Goal: Task Accomplishment & Management: Manage account settings

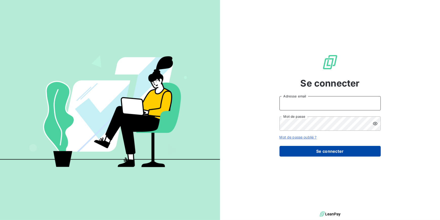
type input "[EMAIL_ADDRESS][DOMAIN_NAME]"
click at [330, 151] on button "Se connecter" at bounding box center [330, 151] width 101 height 11
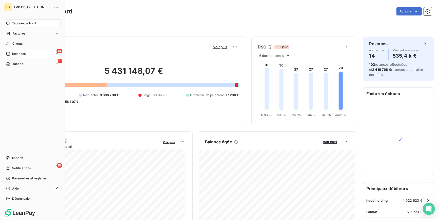
click at [10, 53] on icon at bounding box center [8, 54] width 4 height 4
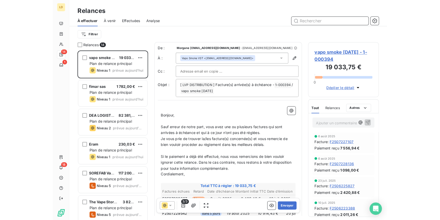
scroll to position [167, 94]
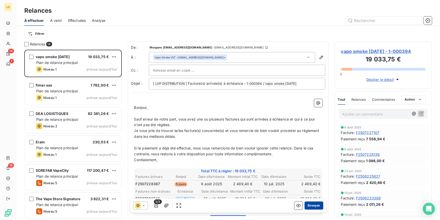
click at [309, 207] on button "Envoyer" at bounding box center [314, 205] width 18 height 8
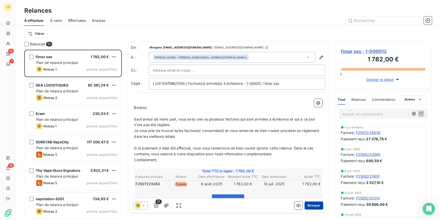
click at [314, 206] on button "Envoyer" at bounding box center [314, 205] width 18 height 8
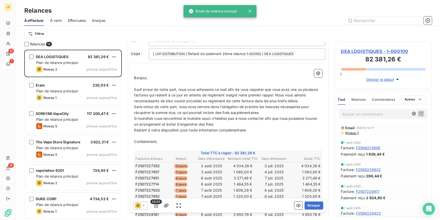
scroll to position [31, 0]
click at [309, 206] on button "Envoyer" at bounding box center [314, 205] width 18 height 8
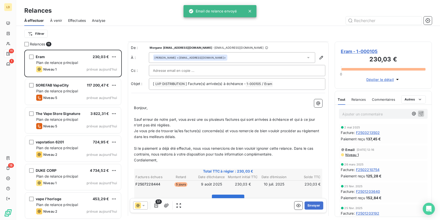
click at [372, 111] on p "Ajouter un commentaire ﻿" at bounding box center [376, 114] width 67 height 6
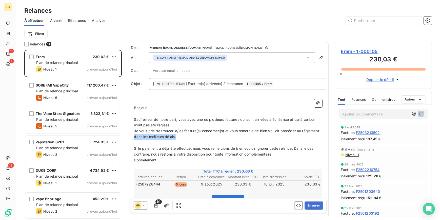
drag, startPoint x: 188, startPoint y: 137, endPoint x: 153, endPoint y: 137, distance: 35.2
click at [153, 137] on p "Je vous prie de trouver la/les facture(s) concernée(s) et vous remercie de bien…" at bounding box center [228, 134] width 188 height 12
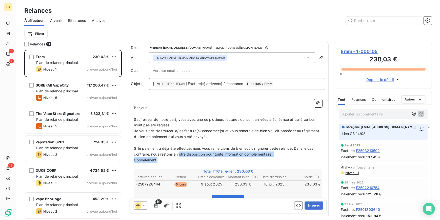
drag, startPoint x: 281, startPoint y: 156, endPoint x: 180, endPoint y: 150, distance: 101.0
click at [179, 151] on div "﻿ Bonjour, ﻿ Sauf erreur de notre part, vous avez une ou plusieurs factures qui…" at bounding box center [228, 180] width 188 height 163
click at [247, 155] on span "Si le paiement a déjà été effectué, nous vous remercions de bien vouloir ignore…" at bounding box center [224, 151] width 180 height 10
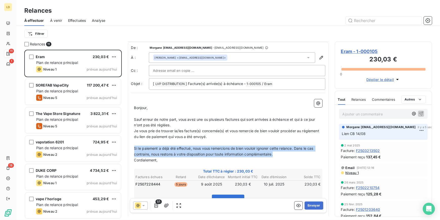
drag, startPoint x: 282, startPoint y: 151, endPoint x: 134, endPoint y: 146, distance: 147.9
click at [134, 146] on p "Si le paiement a déjà été effectué, nous vous remercions de bien vouloir ignore…" at bounding box center [228, 151] width 188 height 12
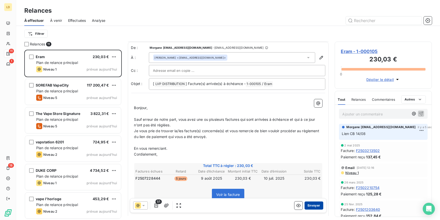
click at [314, 205] on button "Envoyer" at bounding box center [314, 205] width 18 height 8
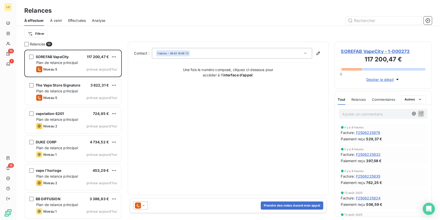
click at [141, 204] on icon at bounding box center [143, 205] width 5 height 5
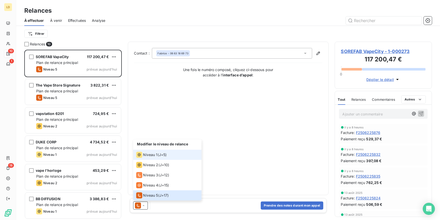
click at [155, 151] on li "Niveau 1 ( J+5 )" at bounding box center [167, 154] width 68 height 10
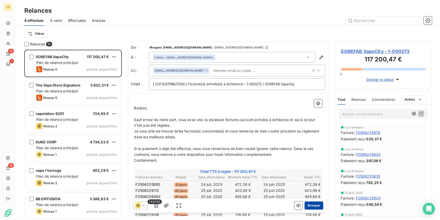
click at [307, 204] on button "Envoyer" at bounding box center [314, 205] width 18 height 8
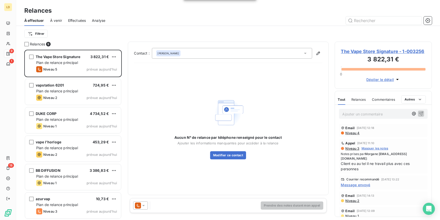
click at [190, 59] on div "Contact : Marilyne Luiseti Aucun N° de relance par téléphone renseigné pour le …" at bounding box center [228, 118] width 188 height 141
click at [187, 54] on div "Marilyne Luiseti" at bounding box center [232, 53] width 160 height 11
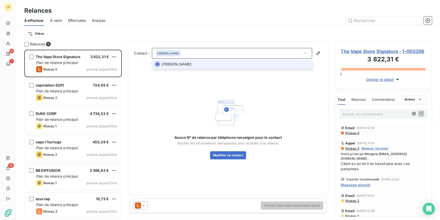
click at [189, 63] on span "Marilyne Luiseti" at bounding box center [235, 64] width 147 height 5
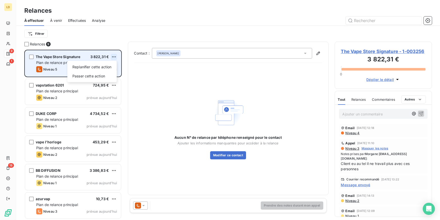
click at [114, 56] on html "LD 9 1 18 Relances À effectuer À venir Effectuées Analyse Filtrer Relances 9 Th…" at bounding box center [220, 110] width 440 height 220
click at [104, 74] on div "Passer cette action" at bounding box center [91, 76] width 45 height 8
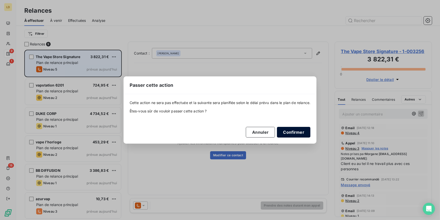
click at [300, 133] on button "Confirmer" at bounding box center [293, 132] width 33 height 11
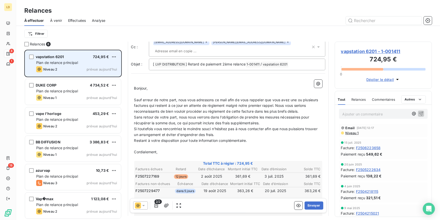
scroll to position [31, 0]
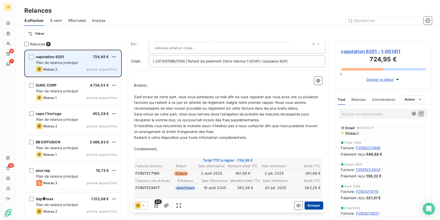
click at [314, 203] on button "Envoyer" at bounding box center [314, 205] width 18 height 8
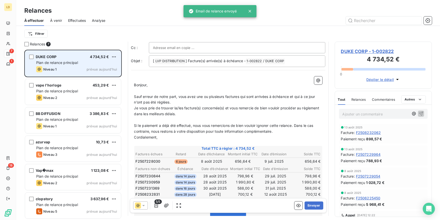
scroll to position [31, 0]
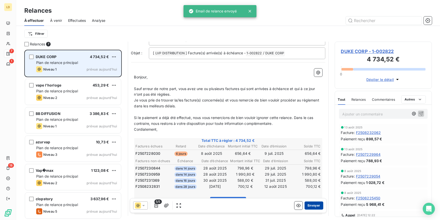
click at [309, 206] on button "Envoyer" at bounding box center [314, 205] width 18 height 8
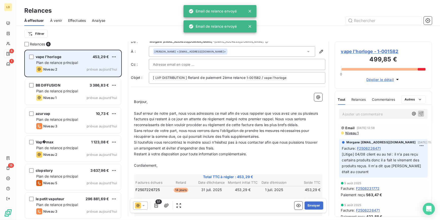
scroll to position [15, 0]
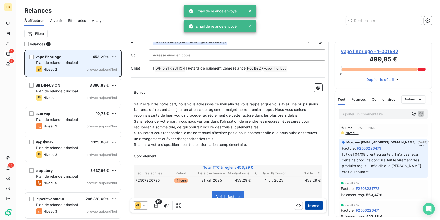
click at [306, 206] on button "Envoyer" at bounding box center [314, 205] width 18 height 8
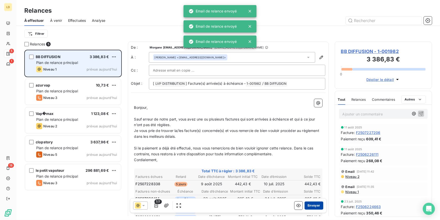
click at [314, 205] on button "Envoyer" at bounding box center [314, 205] width 18 height 8
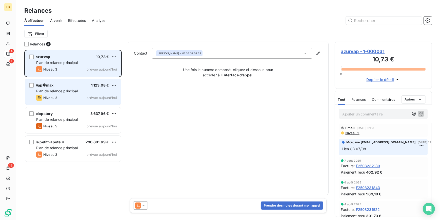
drag, startPoint x: 76, startPoint y: 85, endPoint x: 86, endPoint y: 81, distance: 10.5
click at [75, 85] on div "Vap�max 1 123,08 €" at bounding box center [76, 85] width 81 height 5
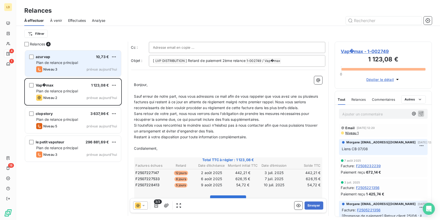
scroll to position [31, 0]
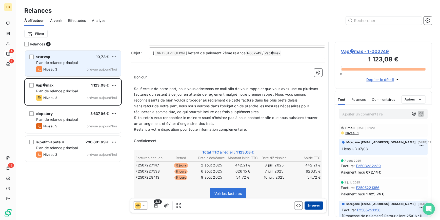
click at [314, 207] on button "Envoyer" at bounding box center [314, 205] width 18 height 8
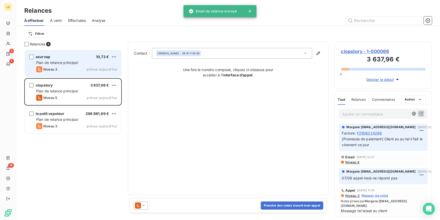
click at [79, 66] on div "Niveau 3 prévue aujourd’hui" at bounding box center [76, 69] width 81 height 6
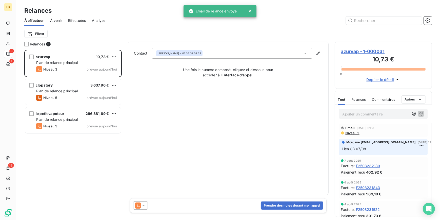
click at [143, 202] on div at bounding box center [140, 205] width 15 height 8
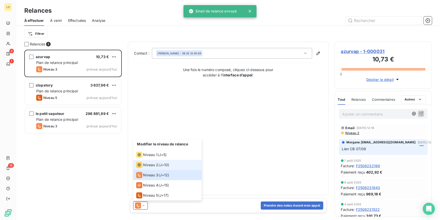
click at [156, 164] on span "Niveau 2" at bounding box center [150, 164] width 15 height 5
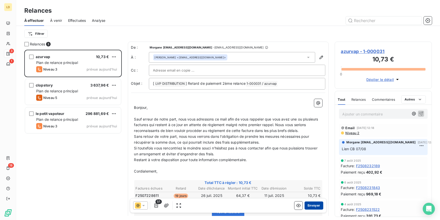
click at [309, 203] on button "Envoyer" at bounding box center [314, 205] width 18 height 8
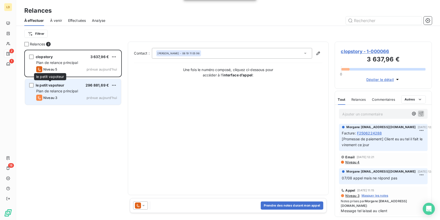
click at [55, 86] on span "le petit vapoteur" at bounding box center [50, 85] width 29 height 4
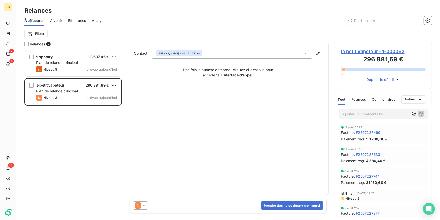
click at [139, 198] on div "Prendre des notes durant mon appel" at bounding box center [228, 205] width 197 height 15
click at [140, 210] on div "Prendre des notes durant mon appel" at bounding box center [228, 205] width 197 height 15
click at [141, 206] on icon at bounding box center [143, 205] width 5 height 5
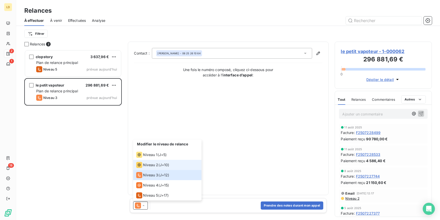
click at [151, 160] on li "Niveau 2 ( J+10 )" at bounding box center [167, 165] width 68 height 10
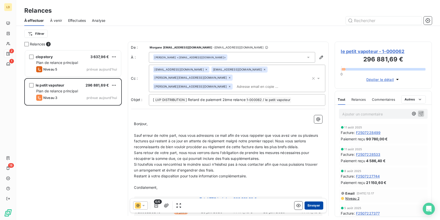
click at [314, 205] on button "Envoyer" at bounding box center [314, 205] width 18 height 8
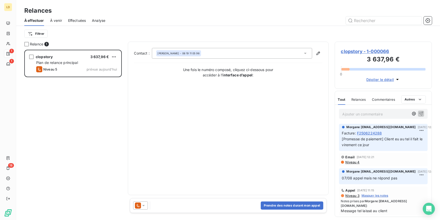
click at [383, 50] on span "clopstory - 1-000066" at bounding box center [383, 51] width 85 height 7
click at [372, 51] on span "clopstory - 1-000066" at bounding box center [383, 51] width 85 height 7
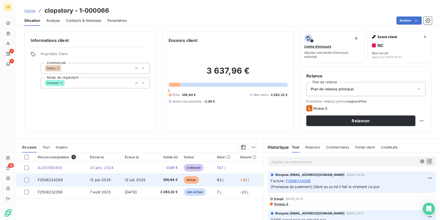
click at [22, 178] on td at bounding box center [25, 179] width 18 height 12
click at [28, 181] on div at bounding box center [26, 179] width 5 height 5
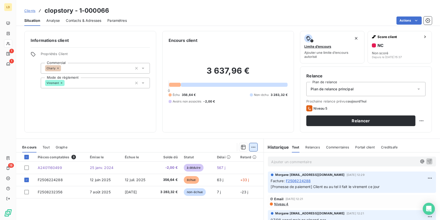
click at [253, 149] on html "LD 1 1 18 Clients clopstory - 1-000066 Situation Analyse Contacts & Adresses Pa…" at bounding box center [220, 110] width 440 height 220
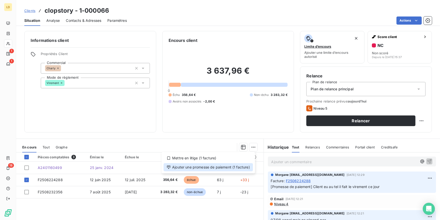
click at [238, 168] on div "Ajouter une promesse de paiement (1 facture)" at bounding box center [208, 167] width 89 height 8
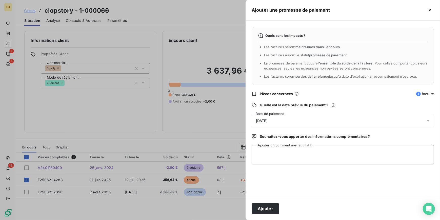
click at [263, 123] on div "15/08/2025" at bounding box center [343, 120] width 182 height 14
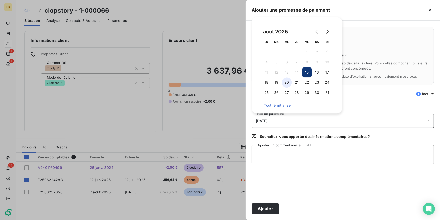
click at [282, 82] on button "20" at bounding box center [287, 82] width 10 height 10
click at [277, 160] on textarea "Ajouter un commentaire (facultatif)" at bounding box center [343, 154] width 182 height 19
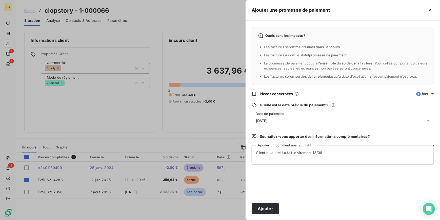
drag, startPoint x: 333, startPoint y: 148, endPoint x: 329, endPoint y: 154, distance: 6.9
click at [329, 154] on textarea "Client eu au tel il a fait le virement 13/08" at bounding box center [343, 154] width 182 height 19
drag, startPoint x: 329, startPoint y: 153, endPoint x: 231, endPoint y: 154, distance: 98.5
click at [231, 219] on div "Ajouter une promesse de paiement Quels sont les impacts ? Les factures seront m…" at bounding box center [220, 220] width 440 height 0
type textarea "Client eu au tel il a fait le virement 13/08"
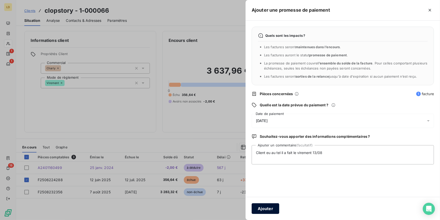
click at [269, 207] on button "Ajouter" at bounding box center [266, 208] width 28 height 11
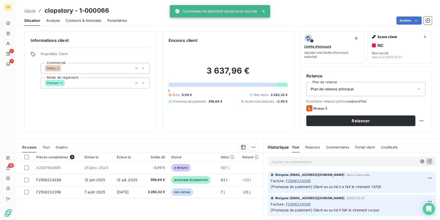
click at [285, 159] on p "Ajouter un commentaire ﻿" at bounding box center [344, 161] width 146 height 6
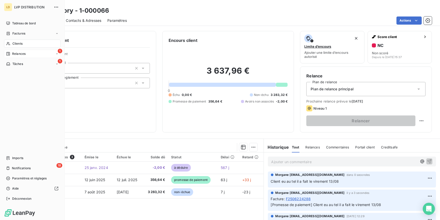
click at [12, 53] on span "Relances" at bounding box center [18, 53] width 13 height 5
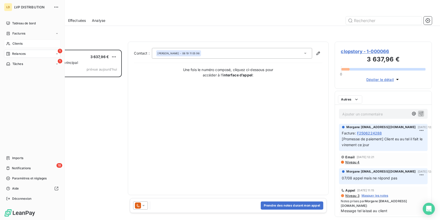
scroll to position [167, 94]
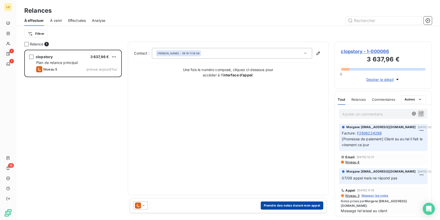
click at [315, 204] on button "Prendre des notes durant mon appel" at bounding box center [292, 205] width 63 height 8
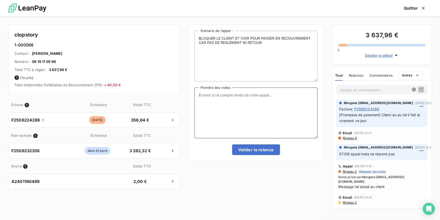
click at [239, 105] on textarea "Prendre des notes" at bounding box center [255, 112] width 123 height 51
paste textarea "Client eu au tel il a fait le virement 13/08"
type textarea "Client eu au tel il a fait le virement 13/08"
click at [253, 151] on button "Valider la relance" at bounding box center [256, 149] width 48 height 11
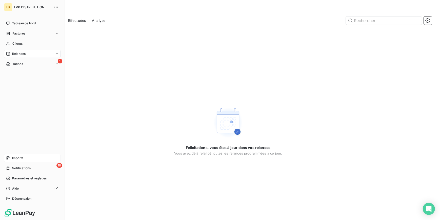
click at [38, 161] on div "Imports" at bounding box center [32, 158] width 56 height 8
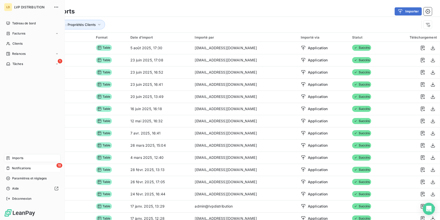
click at [10, 168] on icon at bounding box center [8, 168] width 4 height 4
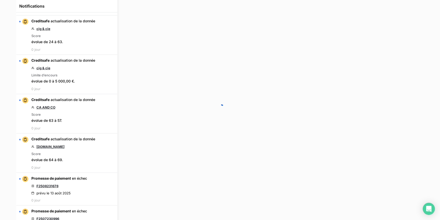
scroll to position [491, 0]
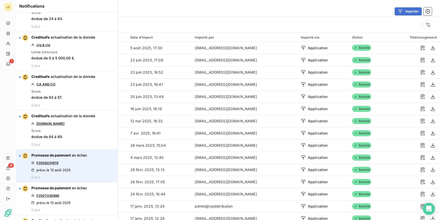
click at [53, 162] on link "F2508231678" at bounding box center [47, 163] width 22 height 4
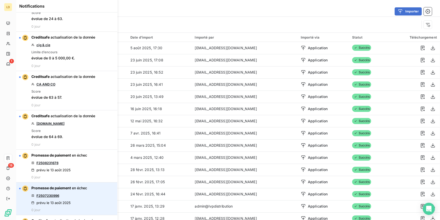
click at [51, 193] on link "F2507230996" at bounding box center [47, 195] width 23 height 4
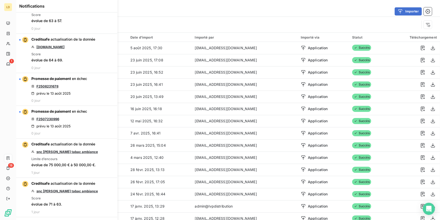
scroll to position [0, 0]
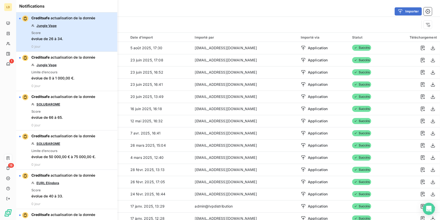
click at [95, 21] on button "Creditsafe actualisation de la donnée Jungle Vape Score évolue de 26 à 34. 0 jo…" at bounding box center [66, 31] width 101 height 39
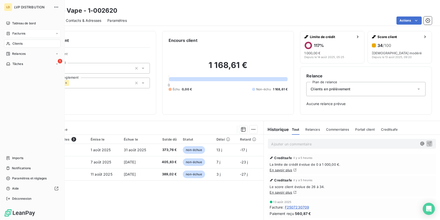
click at [18, 31] on span "Factures" at bounding box center [18, 33] width 13 height 5
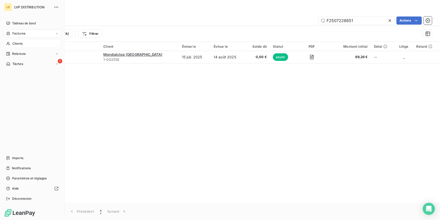
click at [15, 42] on span "Clients" at bounding box center [17, 43] width 10 height 5
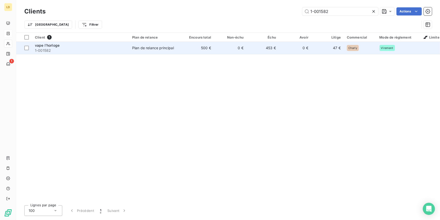
type input "1-001582"
click at [170, 45] on div "Plan de relance principal" at bounding box center [153, 47] width 42 height 5
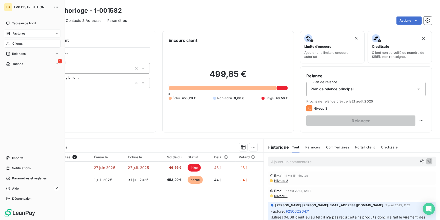
drag, startPoint x: 8, startPoint y: 46, endPoint x: 53, endPoint y: 42, distance: 45.5
click at [8, 46] on div "Clients" at bounding box center [32, 43] width 56 height 8
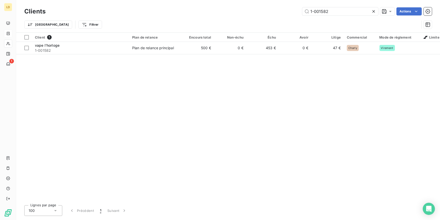
drag, startPoint x: 336, startPoint y: 10, endPoint x: 213, endPoint y: 11, distance: 123.1
click at [213, 11] on div "1-001582 Actions" at bounding box center [242, 11] width 380 height 8
type input "1-002814"
click at [144, 54] on td "Plan de relance principal" at bounding box center [155, 48] width 53 height 12
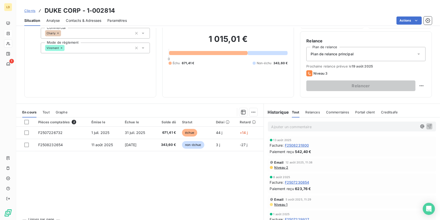
scroll to position [45, 0]
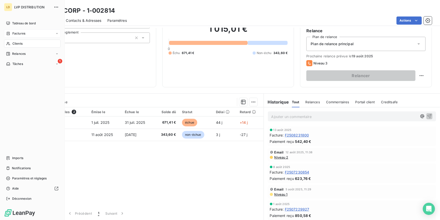
click at [22, 43] on span "Clients" at bounding box center [17, 43] width 10 height 5
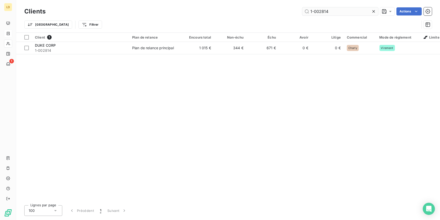
drag, startPoint x: 323, startPoint y: 11, endPoint x: 331, endPoint y: 15, distance: 9.2
click at [323, 12] on input "1-002814" at bounding box center [340, 11] width 76 height 8
click at [328, 14] on input "1-002814" at bounding box center [340, 11] width 76 height 8
drag, startPoint x: 310, startPoint y: 11, endPoint x: 271, endPoint y: 13, distance: 39.3
click at [267, 13] on div "1-002814 Actions" at bounding box center [242, 11] width 380 height 8
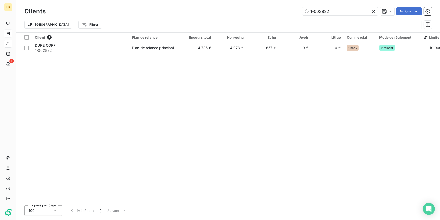
type input "1-002822"
click at [183, 45] on td "4 735 €" at bounding box center [198, 48] width 32 height 12
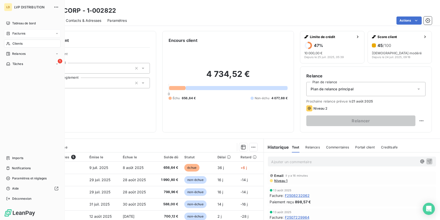
click at [19, 46] on div "Clients" at bounding box center [32, 43] width 56 height 8
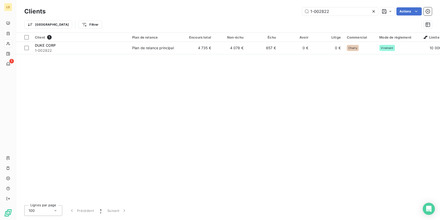
drag, startPoint x: 313, startPoint y: 9, endPoint x: 273, endPoint y: 10, distance: 40.0
click at [273, 10] on div "1-002822 Actions" at bounding box center [242, 11] width 380 height 8
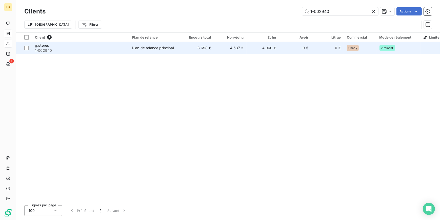
type input "1-002940"
click at [215, 51] on td "4 637 €" at bounding box center [230, 48] width 32 height 12
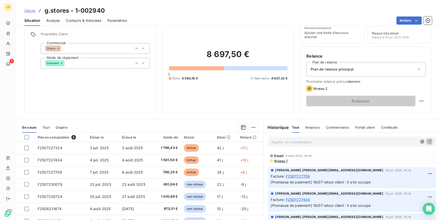
scroll to position [30, 0]
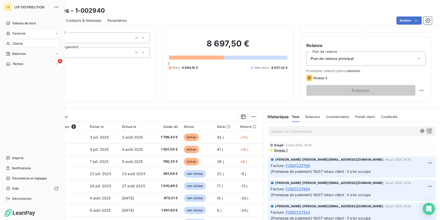
click at [22, 41] on span "Clients" at bounding box center [17, 43] width 10 height 5
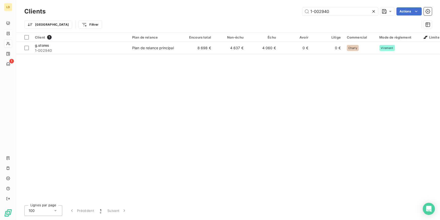
drag, startPoint x: 337, startPoint y: 10, endPoint x: 278, endPoint y: 0, distance: 59.6
click at [268, 6] on div "Clients 1-002940 Actions" at bounding box center [228, 11] width 408 height 11
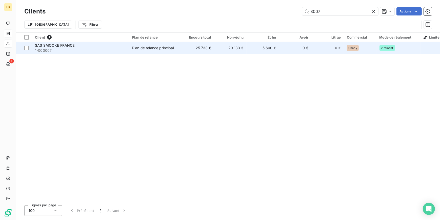
type input "3007"
click at [210, 52] on td "25 733 €" at bounding box center [198, 48] width 32 height 12
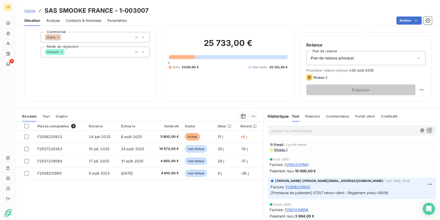
scroll to position [14, 0]
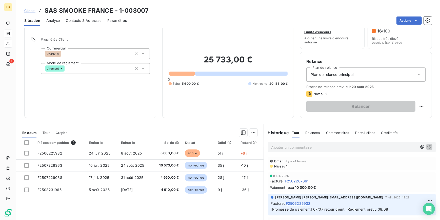
click at [84, 24] on div "Contacts & Adresses" at bounding box center [83, 20] width 35 height 11
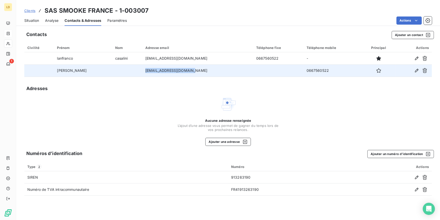
drag, startPoint x: 182, startPoint y: 71, endPoint x: 132, endPoint y: 69, distance: 49.1
click at [142, 69] on td "pierresiclari@gmail.com" at bounding box center [197, 70] width 111 height 12
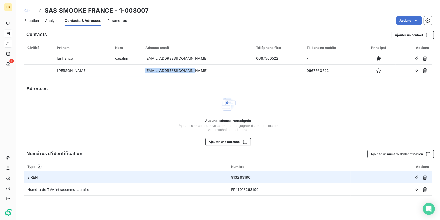
copy td "pierresiclari@gmail.com"
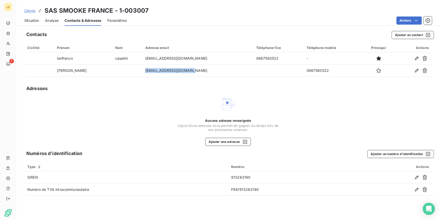
click at [40, 14] on div "Clients SAS SMOOKE FRANCE - 1-003007" at bounding box center [86, 10] width 124 height 9
click at [37, 21] on span "Situation" at bounding box center [31, 20] width 15 height 5
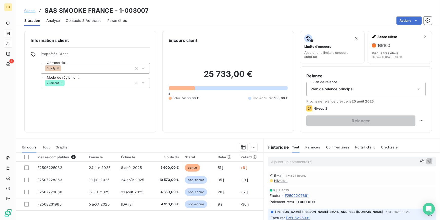
click at [299, 167] on div "Ajouter un commentaire ﻿" at bounding box center [352, 161] width 176 height 18
click at [295, 163] on p "Ajouter un commentaire ﻿" at bounding box center [344, 161] width 146 height 6
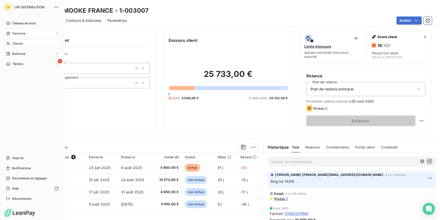
drag, startPoint x: 17, startPoint y: 42, endPoint x: 46, endPoint y: 48, distance: 29.5
click at [17, 42] on span "Clients" at bounding box center [17, 43] width 10 height 5
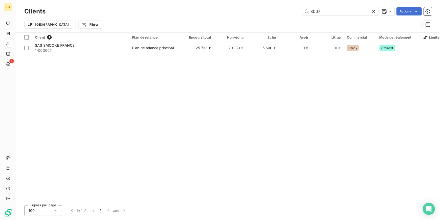
drag, startPoint x: 335, startPoint y: 10, endPoint x: 269, endPoint y: 9, distance: 66.8
click at [269, 9] on div "3007 Actions" at bounding box center [242, 11] width 380 height 8
type input "1-000440"
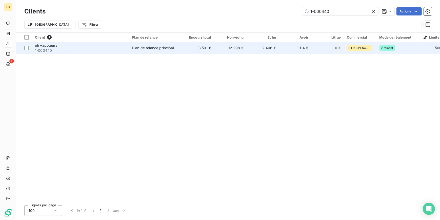
click at [183, 54] on div "Client 1 Plan de relance Encours total Non-échu Échu Avoir Litige Commercial Mo…" at bounding box center [228, 117] width 424 height 168
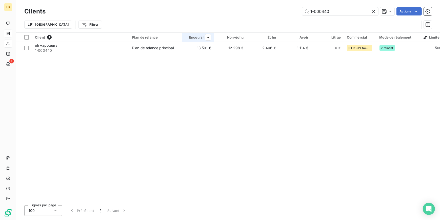
click at [183, 42] on div at bounding box center [198, 42] width 32 height 0
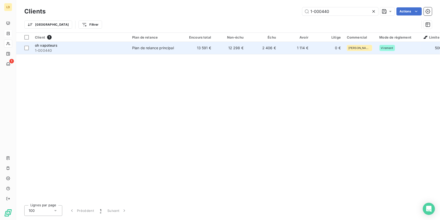
click at [254, 46] on td "2 406 €" at bounding box center [263, 48] width 32 height 12
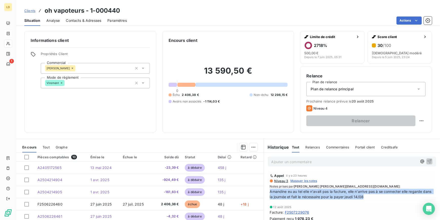
drag, startPoint x: 373, startPoint y: 196, endPoint x: 266, endPoint y: 190, distance: 107.3
click at [268, 190] on div "Appel il y a 23 heures Niveau 3 Masquer les notes Notes prises par Morgane morg…" at bounding box center [352, 186] width 168 height 30
copy span "Amandine eu au tel elle n'avait pas la facture, elle n'arrive pas à se connecte…"
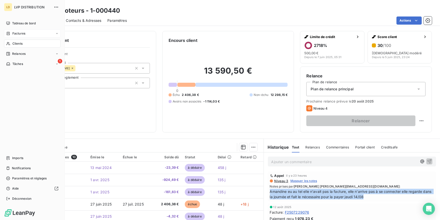
click at [28, 45] on div "Clients" at bounding box center [32, 43] width 56 height 8
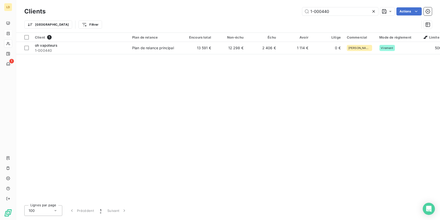
drag, startPoint x: 328, startPoint y: 9, endPoint x: 295, endPoint y: 15, distance: 34.2
click at [295, 15] on div "1-000440 Actions" at bounding box center [242, 11] width 380 height 8
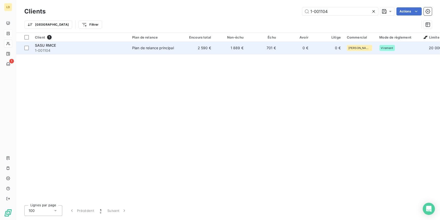
type input "1-001104"
click at [131, 49] on td "Plan de relance principal" at bounding box center [155, 48] width 53 height 12
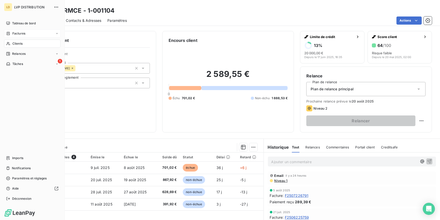
drag, startPoint x: 26, startPoint y: 41, endPoint x: 52, endPoint y: 32, distance: 27.6
click at [26, 41] on div "Clients" at bounding box center [32, 43] width 56 height 8
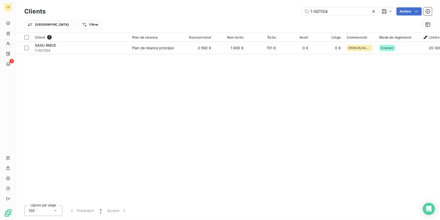
drag, startPoint x: 286, startPoint y: 20, endPoint x: 269, endPoint y: 20, distance: 17.0
click at [269, 20] on div "Clients 1-001104 Actions Trier Filtrer" at bounding box center [228, 19] width 408 height 26
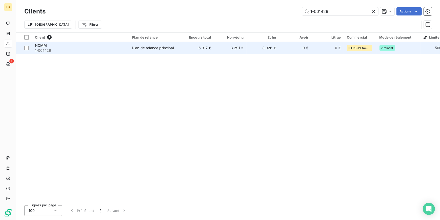
type input "1-001429"
click at [168, 51] on td "Plan de relance principal" at bounding box center [155, 48] width 53 height 12
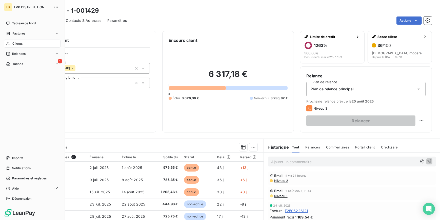
click at [10, 46] on div "Clients" at bounding box center [32, 43] width 56 height 8
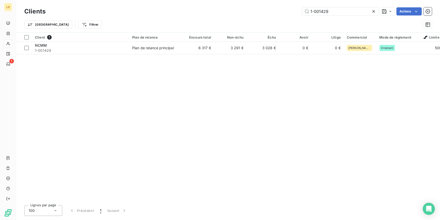
drag, startPoint x: 329, startPoint y: 12, endPoint x: 287, endPoint y: 10, distance: 42.3
click at [287, 10] on div "1-001429 Actions" at bounding box center [242, 11] width 380 height 8
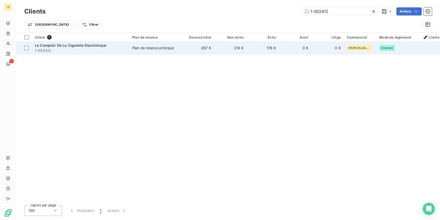
type input "1-002412"
click at [151, 51] on td "Plan de relance principal" at bounding box center [155, 48] width 53 height 12
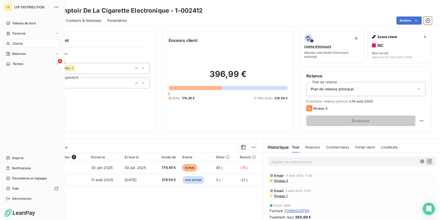
drag, startPoint x: 11, startPoint y: 44, endPoint x: 45, endPoint y: 44, distance: 33.7
click at [11, 44] on div "Clients" at bounding box center [32, 43] width 56 height 8
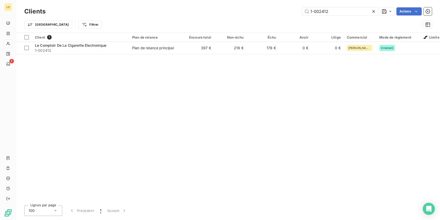
drag, startPoint x: 332, startPoint y: 10, endPoint x: 274, endPoint y: 6, distance: 58.4
click at [274, 6] on div "Clients 1-002412 Actions" at bounding box center [228, 11] width 408 height 11
type input "1-002567"
click at [220, 46] on td "34 856 €" at bounding box center [230, 48] width 32 height 12
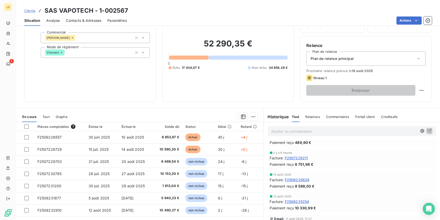
scroll to position [15, 0]
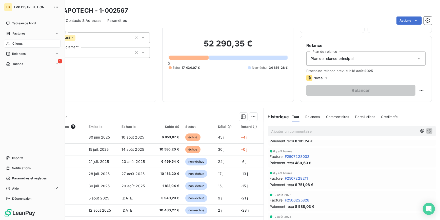
click at [33, 44] on div "Clients" at bounding box center [32, 43] width 56 height 8
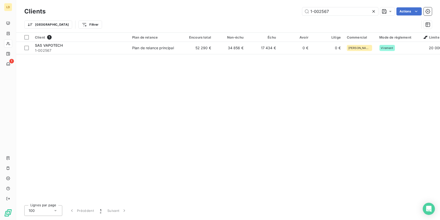
drag, startPoint x: 346, startPoint y: 8, endPoint x: 299, endPoint y: 10, distance: 47.2
click at [301, 10] on div "1-002567 Actions" at bounding box center [242, 11] width 380 height 8
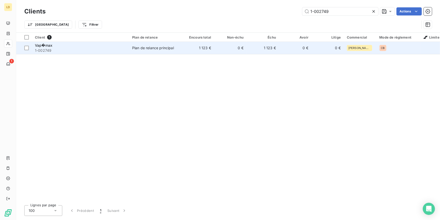
type input "1-002749"
click at [104, 51] on span "1-002749" at bounding box center [80, 50] width 91 height 5
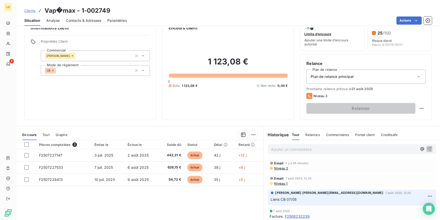
scroll to position [30, 0]
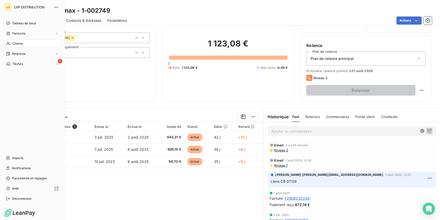
click at [24, 43] on div "Clients" at bounding box center [32, 43] width 56 height 8
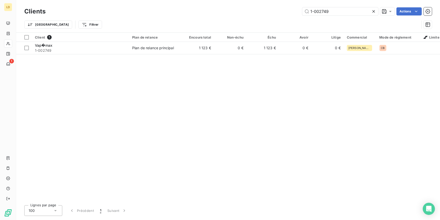
drag, startPoint x: 270, startPoint y: 7, endPoint x: 213, endPoint y: 7, distance: 56.5
click at [209, 5] on div "Clients 1-002749 Actions Trier Filtrer" at bounding box center [228, 16] width 424 height 32
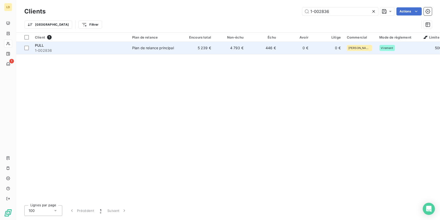
type input "1-002836"
click at [194, 46] on td "5 239 €" at bounding box center [198, 48] width 32 height 12
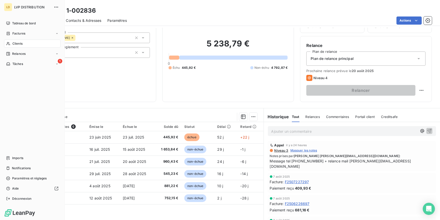
drag, startPoint x: 13, startPoint y: 39, endPoint x: 15, endPoint y: 42, distance: 4.0
click at [15, 42] on span "Clients" at bounding box center [17, 43] width 10 height 5
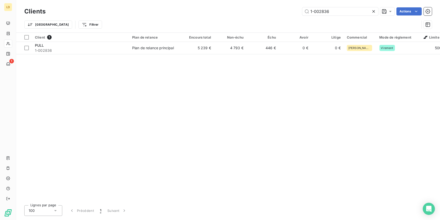
drag, startPoint x: 355, startPoint y: 10, endPoint x: 261, endPoint y: 13, distance: 94.0
click at [262, 12] on div "1-002836 Actions" at bounding box center [242, 11] width 380 height 8
type input "1-000188"
click at [167, 55] on div "Client 1 Plan de relance Encours total Non-échu Échu Avoir Litige Commercial Mo…" at bounding box center [228, 117] width 424 height 168
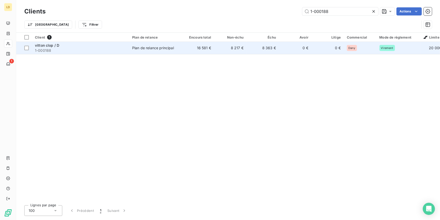
click at [171, 47] on div "Plan de relance principal" at bounding box center [153, 47] width 42 height 5
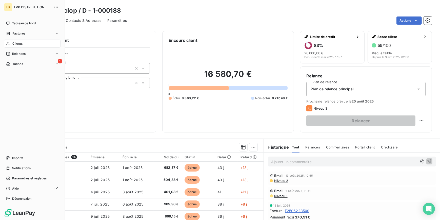
click at [11, 44] on div "Clients" at bounding box center [32, 43] width 56 height 8
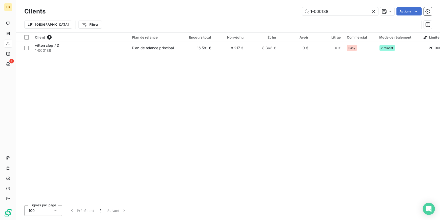
drag, startPoint x: 338, startPoint y: 11, endPoint x: 264, endPoint y: 15, distance: 73.8
click at [266, 15] on div "1-000188 Actions" at bounding box center [242, 11] width 380 height 8
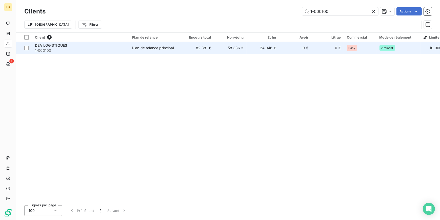
type input "1-000100"
click at [140, 52] on td "Plan de relance principal" at bounding box center [155, 48] width 53 height 12
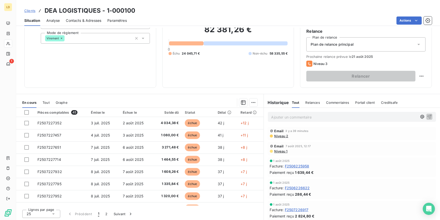
scroll to position [45, 0]
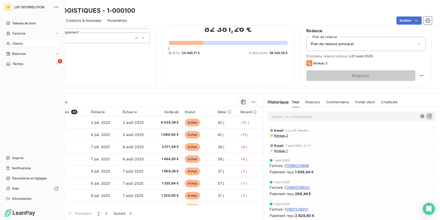
click at [29, 44] on div "Clients" at bounding box center [32, 43] width 56 height 8
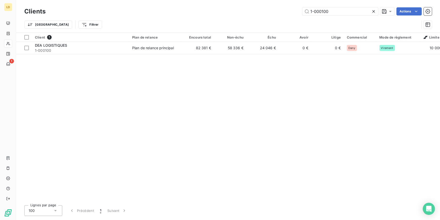
drag, startPoint x: 335, startPoint y: 10, endPoint x: 241, endPoint y: 13, distance: 94.0
click at [205, 11] on div "1-000100 Actions" at bounding box center [242, 11] width 380 height 8
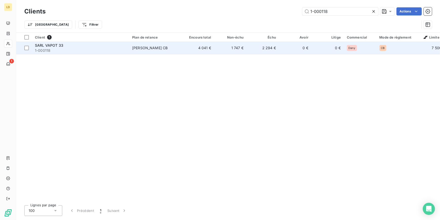
type input "1-000118"
click at [99, 52] on span "1-000118" at bounding box center [80, 50] width 91 height 5
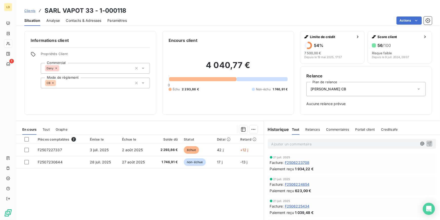
click at [341, 94] on div "[PERSON_NAME] CB" at bounding box center [365, 89] width 119 height 14
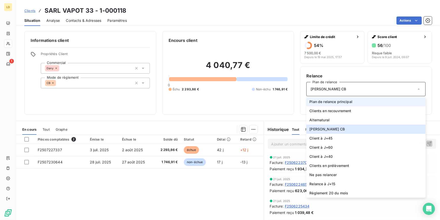
click at [339, 102] on span "Plan de relance principal" at bounding box center [330, 101] width 43 height 5
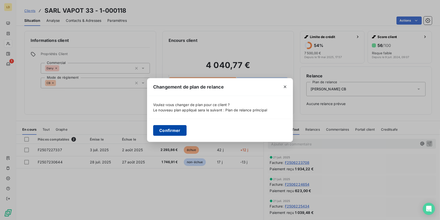
click at [171, 125] on button "Confirmer" at bounding box center [169, 130] width 33 height 11
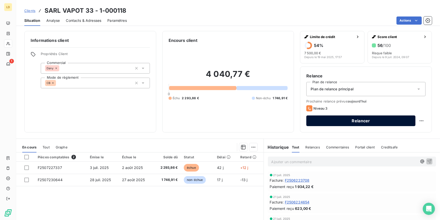
click at [361, 123] on button "Relancer" at bounding box center [360, 120] width 109 height 11
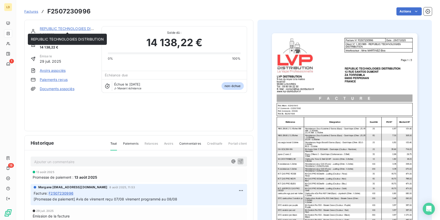
click at [73, 28] on link "REPUBLIC TECHNOLOGIES DISTRIBUTION" at bounding box center [76, 28] width 73 height 4
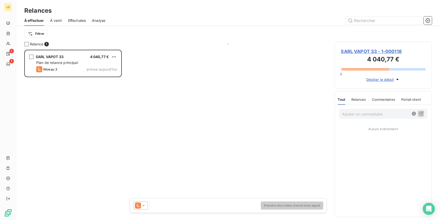
scroll to position [167, 94]
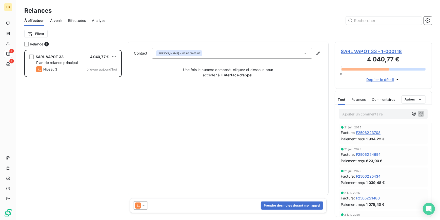
click at [148, 207] on div at bounding box center [141, 205] width 17 height 8
click at [140, 206] on icon at bounding box center [138, 205] width 6 height 6
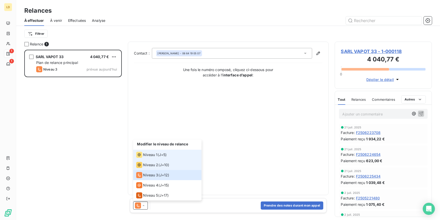
click at [157, 153] on span "Niveau 1" at bounding box center [150, 154] width 14 height 5
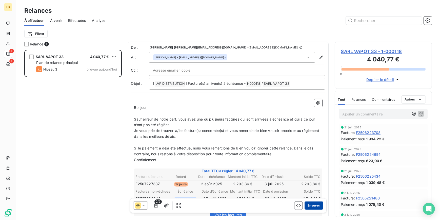
click at [311, 206] on button "Envoyer" at bounding box center [314, 205] width 18 height 8
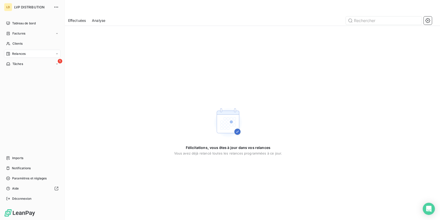
click at [9, 53] on icon at bounding box center [8, 54] width 4 height 4
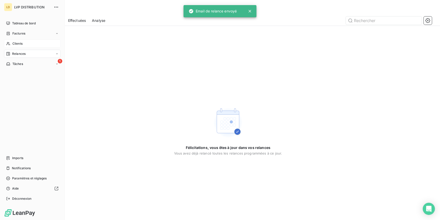
click at [13, 42] on span "Clients" at bounding box center [17, 43] width 10 height 5
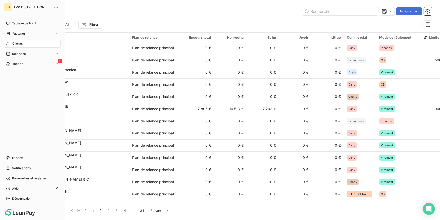
click at [15, 44] on span "Clients" at bounding box center [17, 43] width 10 height 5
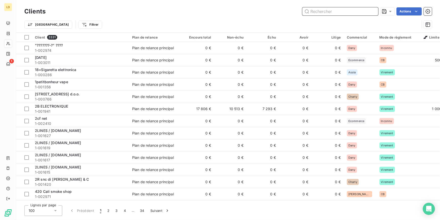
drag, startPoint x: 350, startPoint y: 14, endPoint x: 347, endPoint y: 13, distance: 3.5
click at [348, 13] on input "text" at bounding box center [340, 11] width 76 height 8
paste input "1-000241"
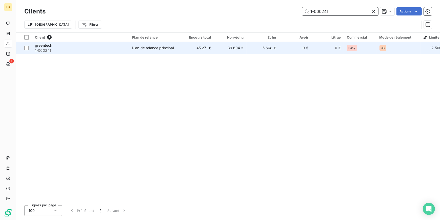
type input "1-000241"
click at [151, 48] on div "Plan de relance principal" at bounding box center [153, 47] width 42 height 5
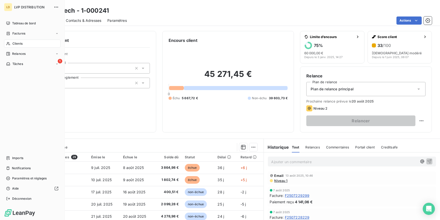
click at [9, 43] on icon at bounding box center [8, 44] width 4 height 4
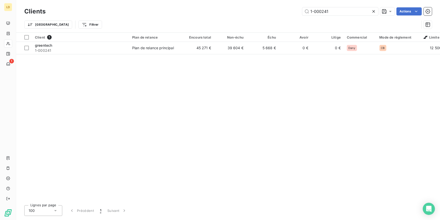
drag, startPoint x: 328, startPoint y: 8, endPoint x: 212, endPoint y: 10, distance: 115.5
click at [213, 9] on div "1-000241 Actions" at bounding box center [242, 11] width 380 height 8
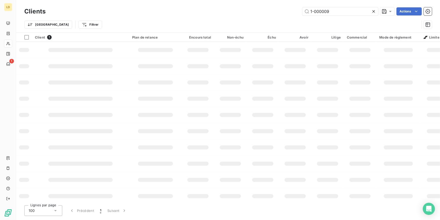
type input "1-000009"
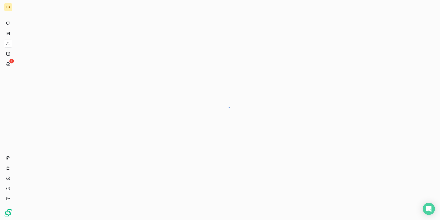
click at [162, 45] on div at bounding box center [228, 110] width 424 height 220
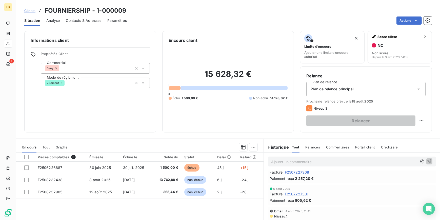
scroll to position [107, 0]
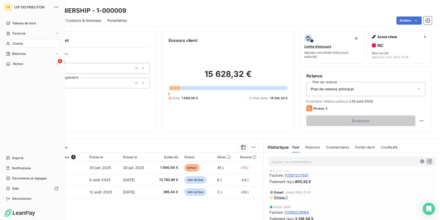
click at [12, 45] on div "Clients" at bounding box center [32, 43] width 56 height 8
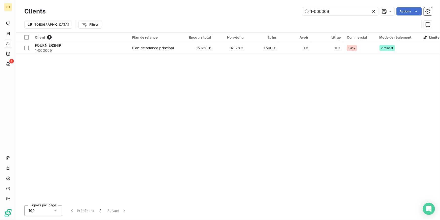
drag, startPoint x: 347, startPoint y: 12, endPoint x: 261, endPoint y: 10, distance: 86.9
click at [264, 9] on div "1-000009 Actions" at bounding box center [242, 11] width 380 height 8
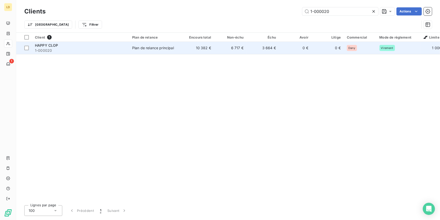
type input "1-000020"
click at [175, 43] on td "Plan de relance principal" at bounding box center [155, 48] width 53 height 12
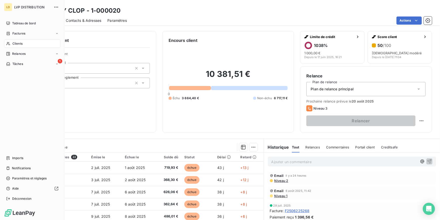
drag, startPoint x: 12, startPoint y: 43, endPoint x: 43, endPoint y: 43, distance: 30.6
click at [12, 43] on span "Clients" at bounding box center [17, 43] width 10 height 5
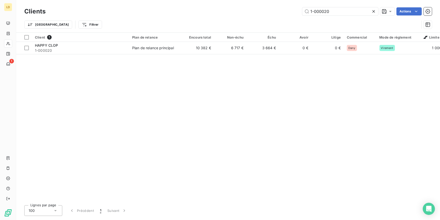
drag, startPoint x: 348, startPoint y: 8, endPoint x: 279, endPoint y: 12, distance: 68.7
click at [280, 13] on div "1-000020 Actions" at bounding box center [242, 11] width 380 height 8
type input "1-000025"
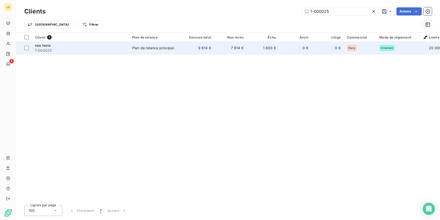
drag, startPoint x: 158, startPoint y: 39, endPoint x: 156, endPoint y: 47, distance: 7.4
click at [156, 47] on div "Plan de relance principal" at bounding box center [153, 47] width 42 height 5
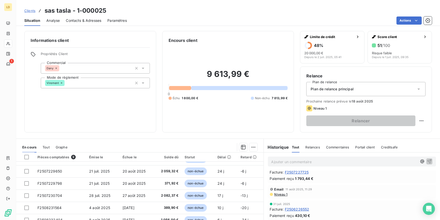
scroll to position [30, 0]
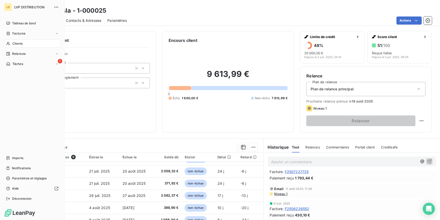
click at [25, 41] on div "Clients" at bounding box center [32, 43] width 56 height 8
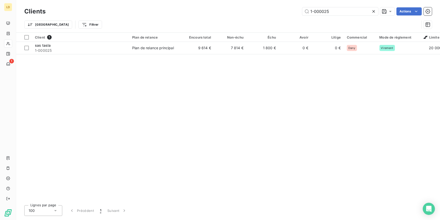
drag, startPoint x: 339, startPoint y: 10, endPoint x: 255, endPoint y: 17, distance: 84.1
click at [257, 16] on div "Clients 1-000025 Actions Trier Filtrer" at bounding box center [228, 19] width 408 height 26
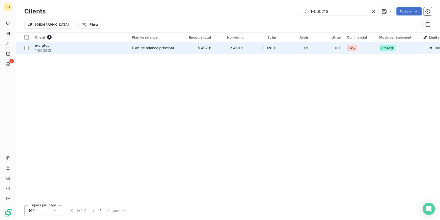
type input "1-000213"
click at [181, 46] on td "Plan de relance principal" at bounding box center [155, 48] width 53 height 12
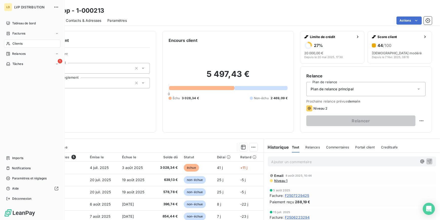
click at [16, 46] on div "Clients" at bounding box center [32, 43] width 56 height 8
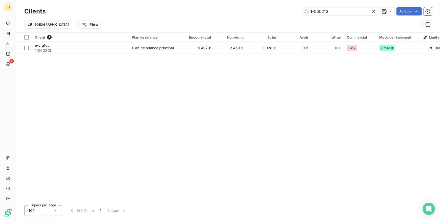
drag, startPoint x: 309, startPoint y: 11, endPoint x: 271, endPoint y: 15, distance: 38.0
click at [262, 15] on div "Clients 1-000213 Actions" at bounding box center [228, 11] width 408 height 11
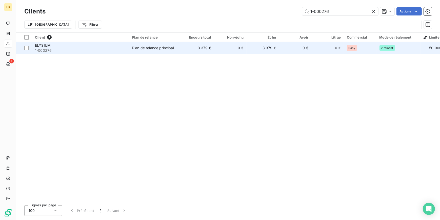
type input "1-000276"
click at [201, 51] on td "3 379 €" at bounding box center [198, 48] width 32 height 12
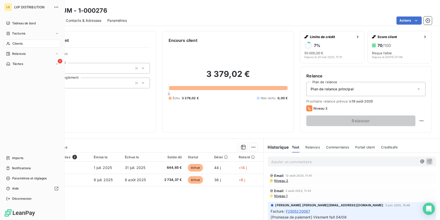
click at [7, 47] on div "Clients" at bounding box center [32, 43] width 56 height 8
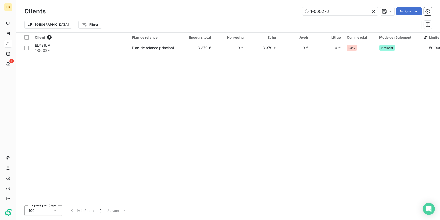
drag, startPoint x: 341, startPoint y: 10, endPoint x: 272, endPoint y: 13, distance: 68.9
click at [275, 13] on div "1-000276 Actions" at bounding box center [242, 11] width 380 height 8
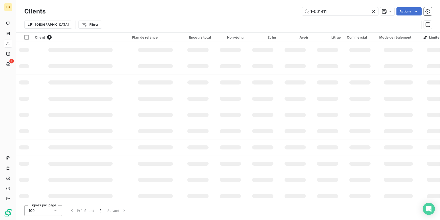
type input "1-001411"
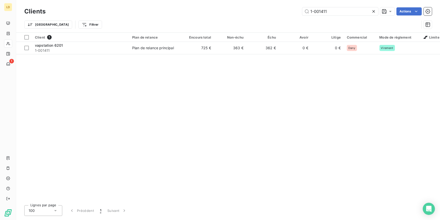
click at [194, 48] on td "725 €" at bounding box center [198, 48] width 32 height 12
drag, startPoint x: 278, startPoint y: 8, endPoint x: 233, endPoint y: 7, distance: 44.8
click at [233, 7] on div "Clients 1-001411 Actions" at bounding box center [228, 11] width 408 height 11
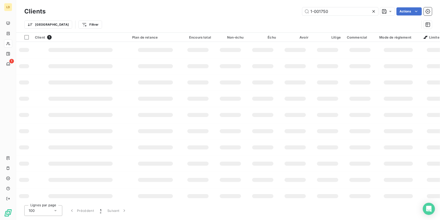
type input "1-001750"
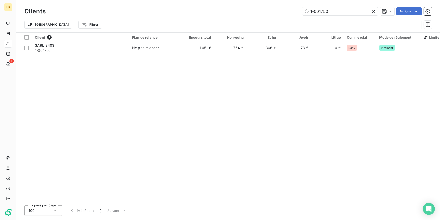
click at [207, 45] on td "1 051 €" at bounding box center [198, 48] width 32 height 12
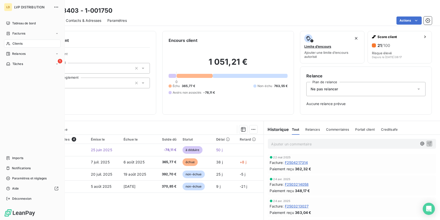
click at [12, 45] on div "Clients" at bounding box center [32, 43] width 56 height 8
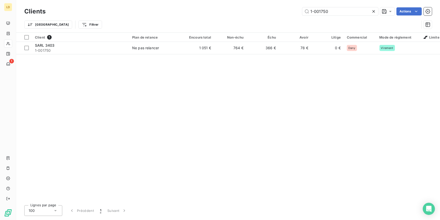
drag, startPoint x: 315, startPoint y: 8, endPoint x: 269, endPoint y: 10, distance: 45.9
click at [266, 7] on div "1-001750 Actions" at bounding box center [242, 11] width 380 height 8
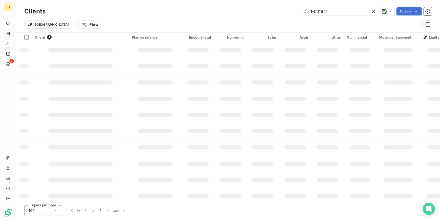
type input "1-001941"
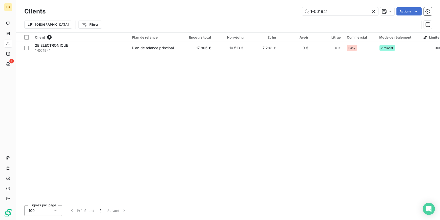
click at [190, 49] on td "17 806 €" at bounding box center [198, 48] width 32 height 12
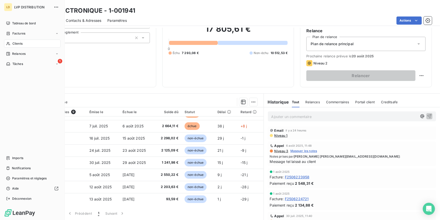
click at [10, 47] on div "Clients" at bounding box center [32, 43] width 56 height 8
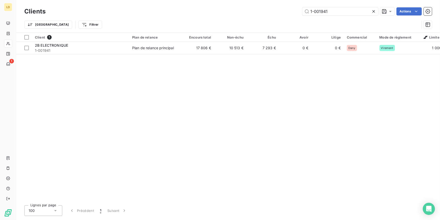
drag, startPoint x: 264, startPoint y: 8, endPoint x: 239, endPoint y: 10, distance: 24.4
click at [242, 9] on div "1-001941 Actions" at bounding box center [242, 11] width 380 height 8
type input "1-003017"
click at [136, 44] on td "Plan de relance principal" at bounding box center [155, 48] width 53 height 12
